Goal: Task Accomplishment & Management: Complete application form

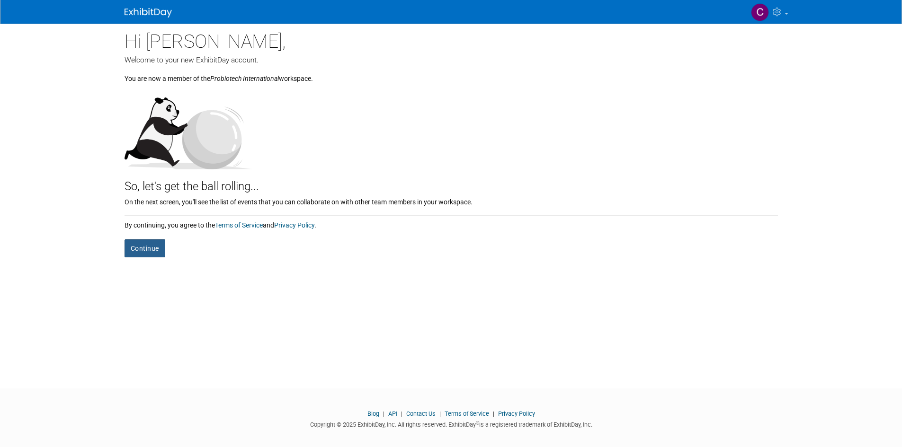
click at [149, 246] on button "Continue" at bounding box center [145, 249] width 41 height 18
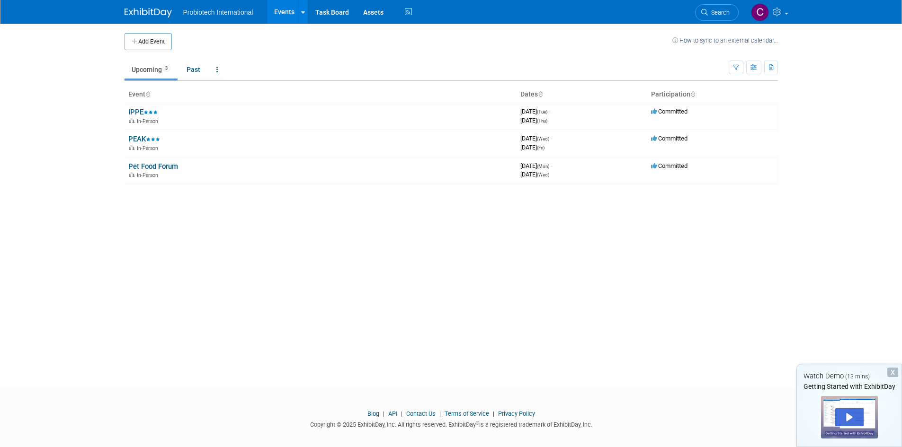
click at [897, 374] on div "X" at bounding box center [892, 372] width 11 height 9
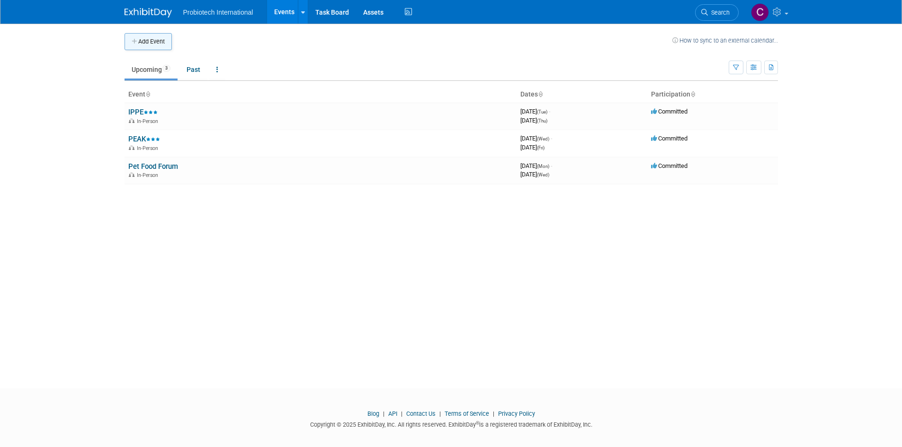
click at [141, 36] on button "Add Event" at bounding box center [148, 41] width 47 height 17
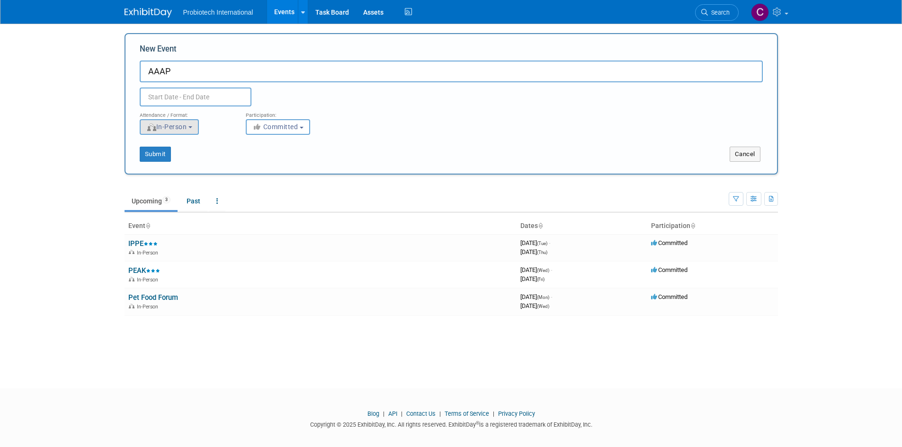
type input "AAAP"
click at [199, 129] on button "In-Person" at bounding box center [169, 127] width 59 height 16
click at [275, 129] on span "Committed" at bounding box center [275, 127] width 46 height 8
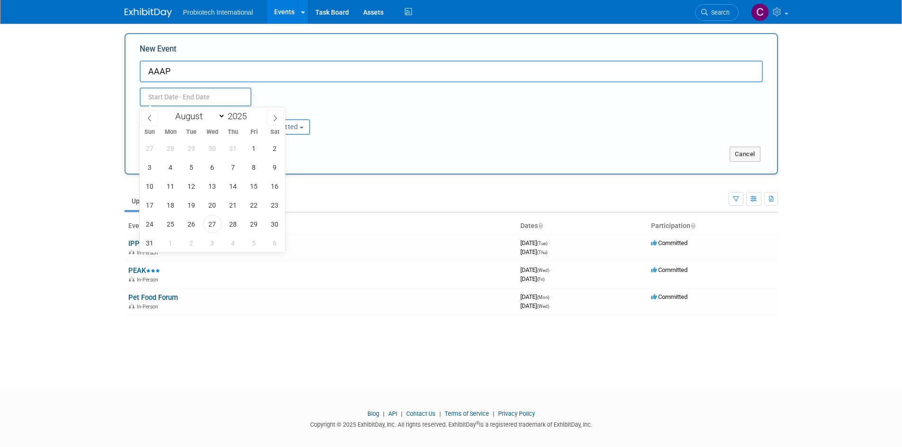
click at [170, 94] on input "text" at bounding box center [196, 97] width 112 height 19
